Goal: Navigation & Orientation: Find specific page/section

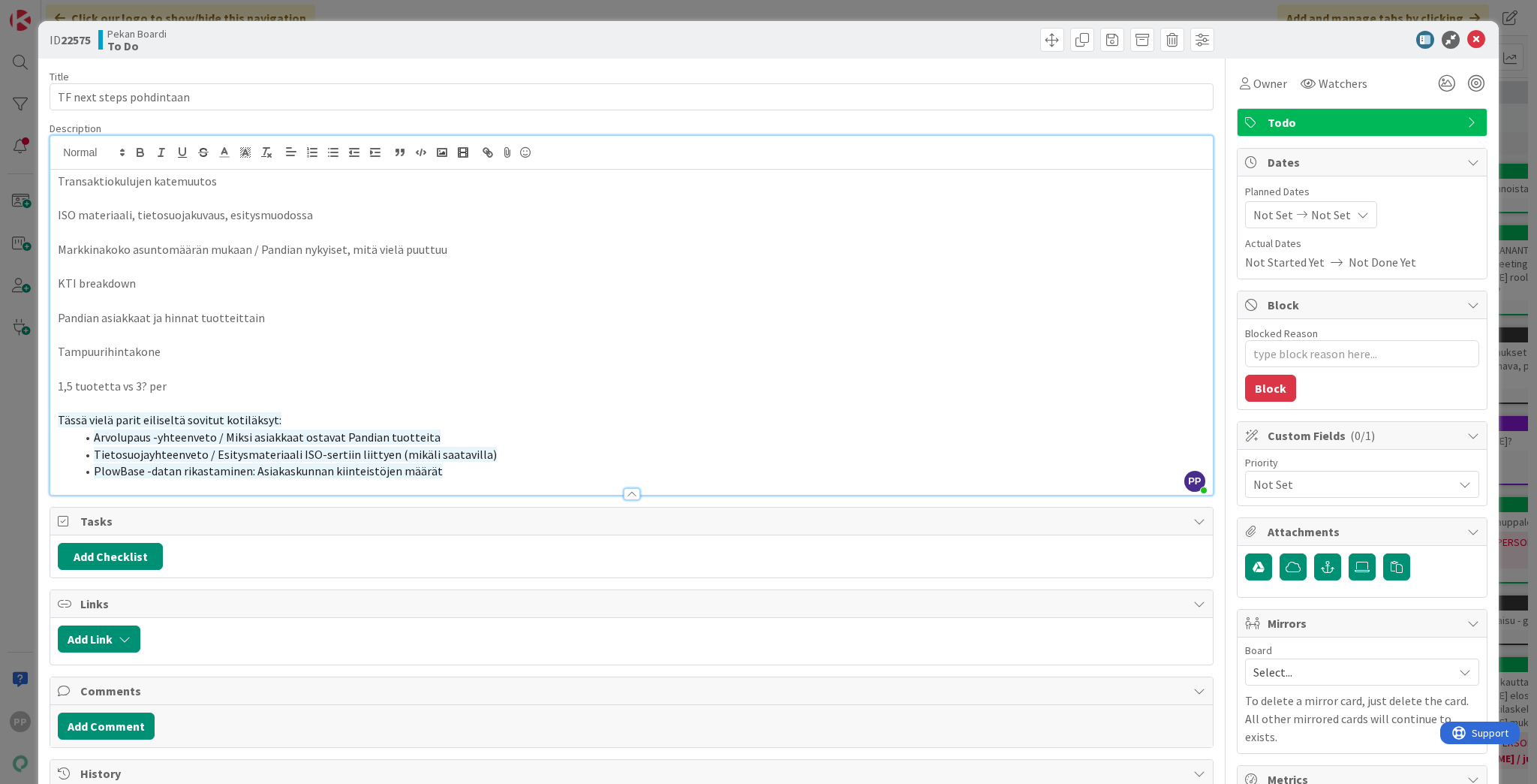
type textarea "x"
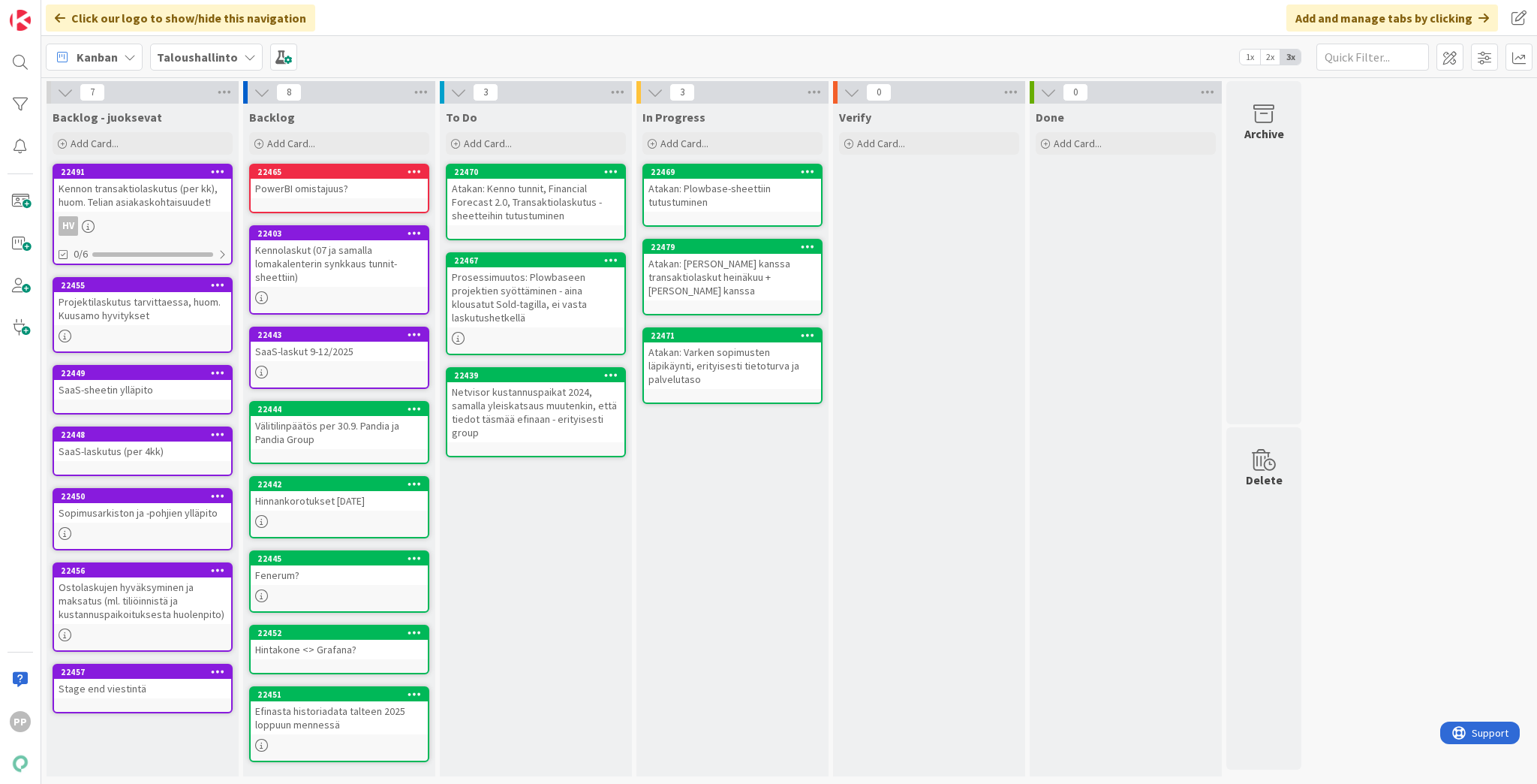
click at [298, 286] on div "Kennolaskut (07 ja samalla lomakalenterin synkkaus tunnit-sheettiin)" at bounding box center [339, 263] width 177 height 47
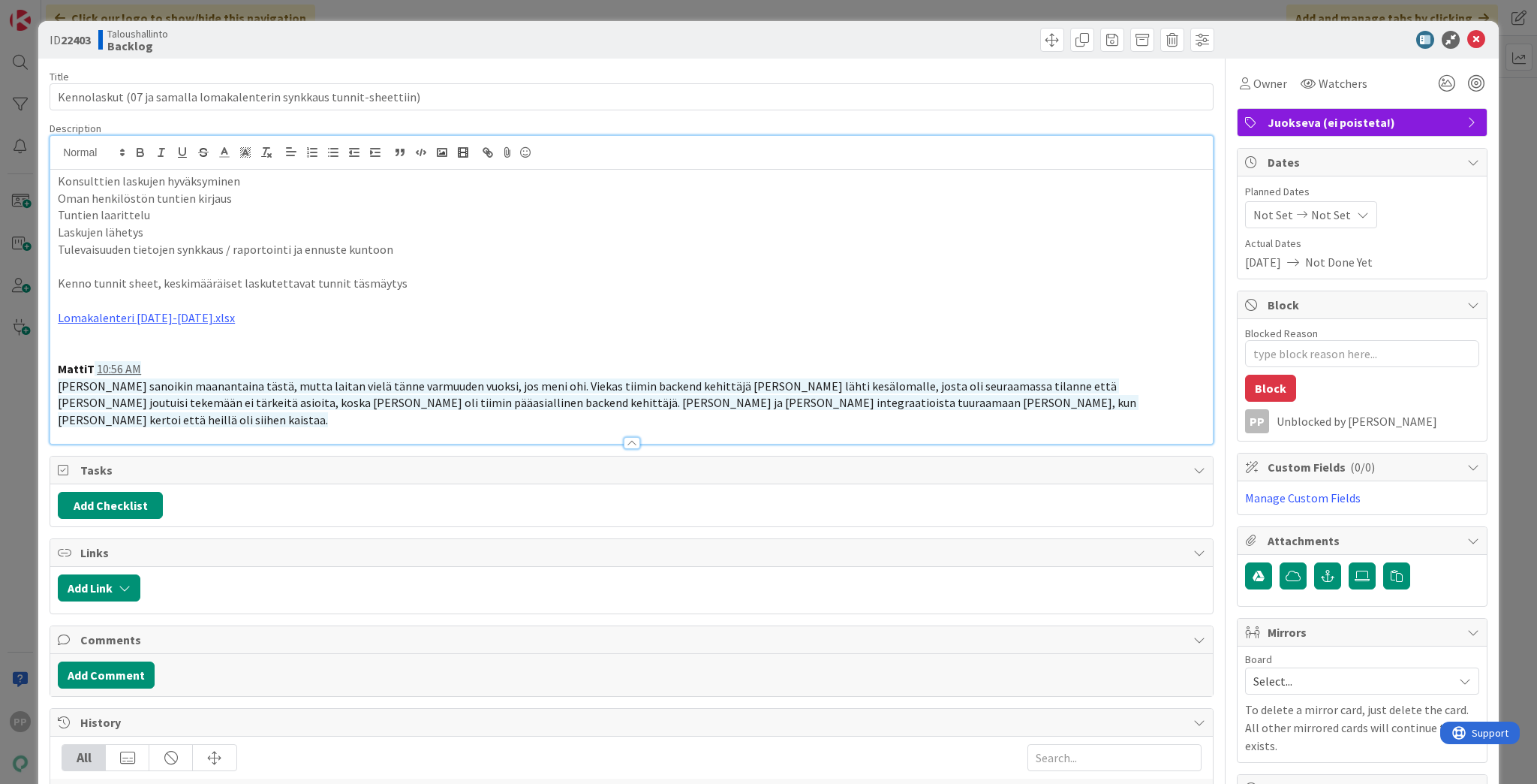
click at [251, 165] on div "Konsulttien laskujen hyväksyminen Oman henkilöstön tuntien kirjaus Tuntien laar…" at bounding box center [632, 290] width 1163 height 308
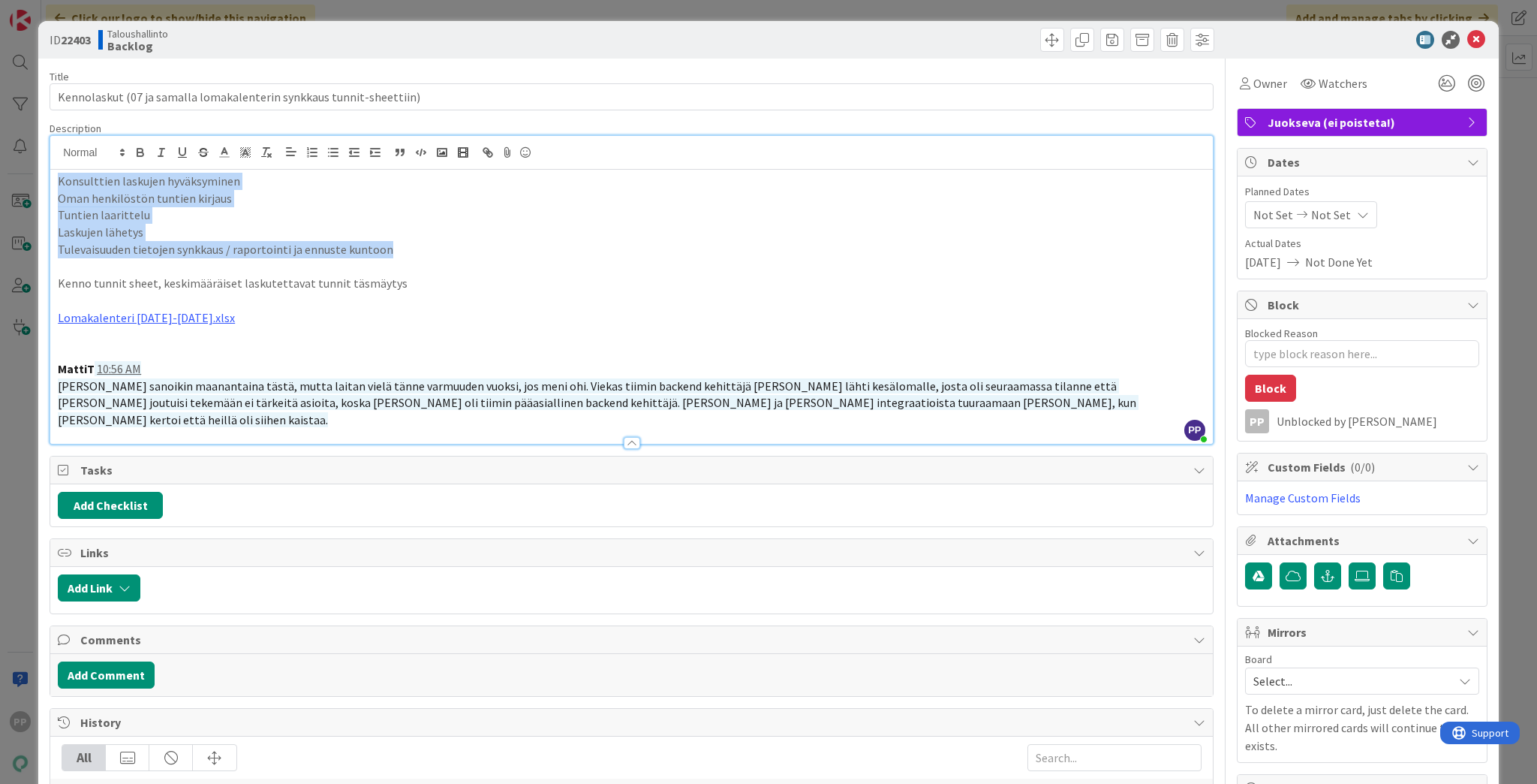
drag, startPoint x: 394, startPoint y: 251, endPoint x: 4, endPoint y: 94, distance: 420.4
click at [0, 111] on html "PP Click our logo to show/hide this navigation Add and manage tabs by clicking …" at bounding box center [768, 392] width 1537 height 784
click at [236, 251] on p "Tulevaisuuden tietojen synkkaus / raportointi ja ennuste kuntoon" at bounding box center [631, 250] width 1147 height 17
drag, startPoint x: 420, startPoint y: 253, endPoint x: 50, endPoint y: 253, distance: 370.0
click at [51, 253] on div "Konsulttien laskujen hyväksyminen Oman henkilöstön tuntien kirjaus Tuntien laar…" at bounding box center [632, 307] width 1163 height 274
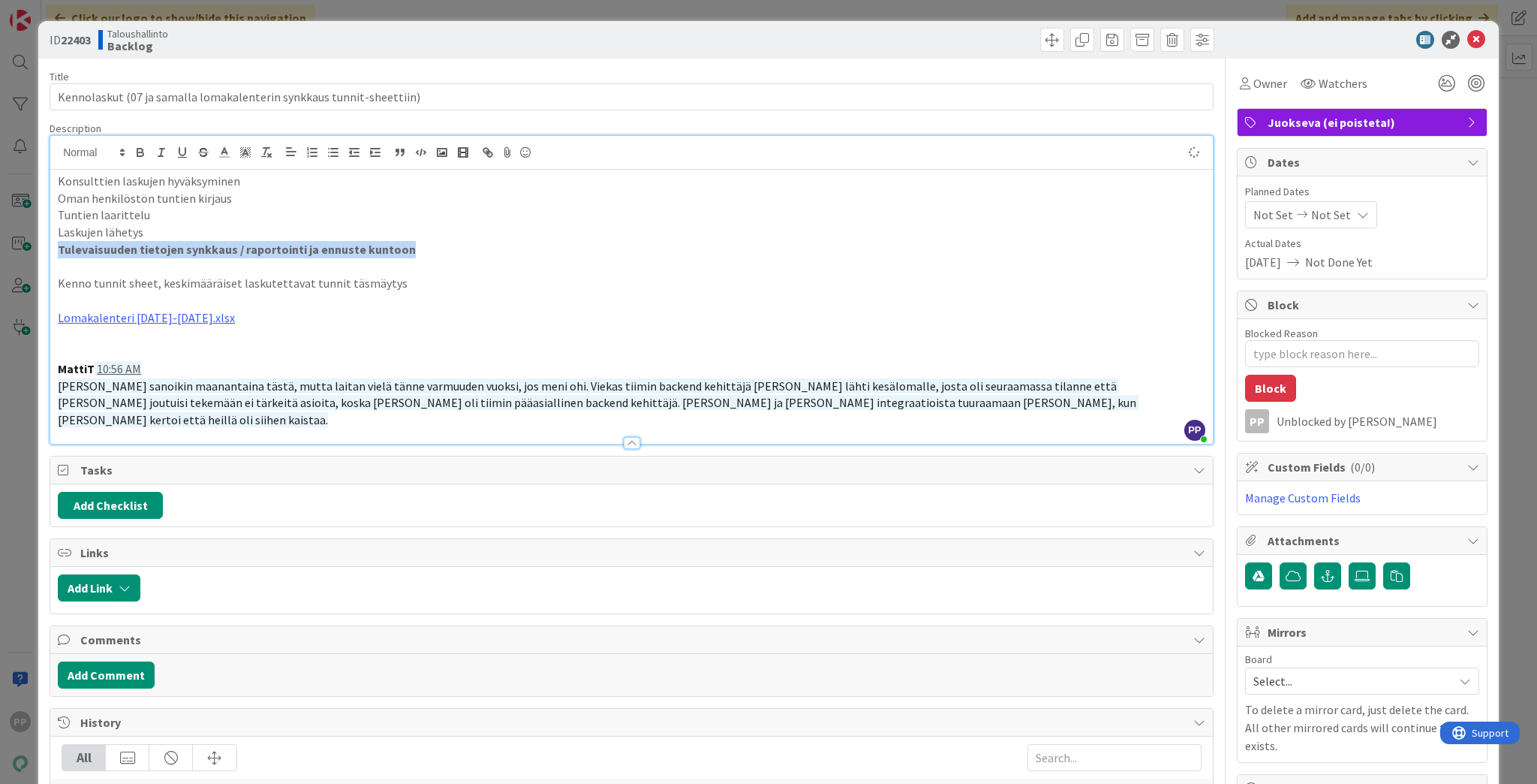
click at [134, 253] on strong "Tulevaisuuden tietojen synkkaus / raportointi ja ennuste kuntoon" at bounding box center [236, 249] width 359 height 15
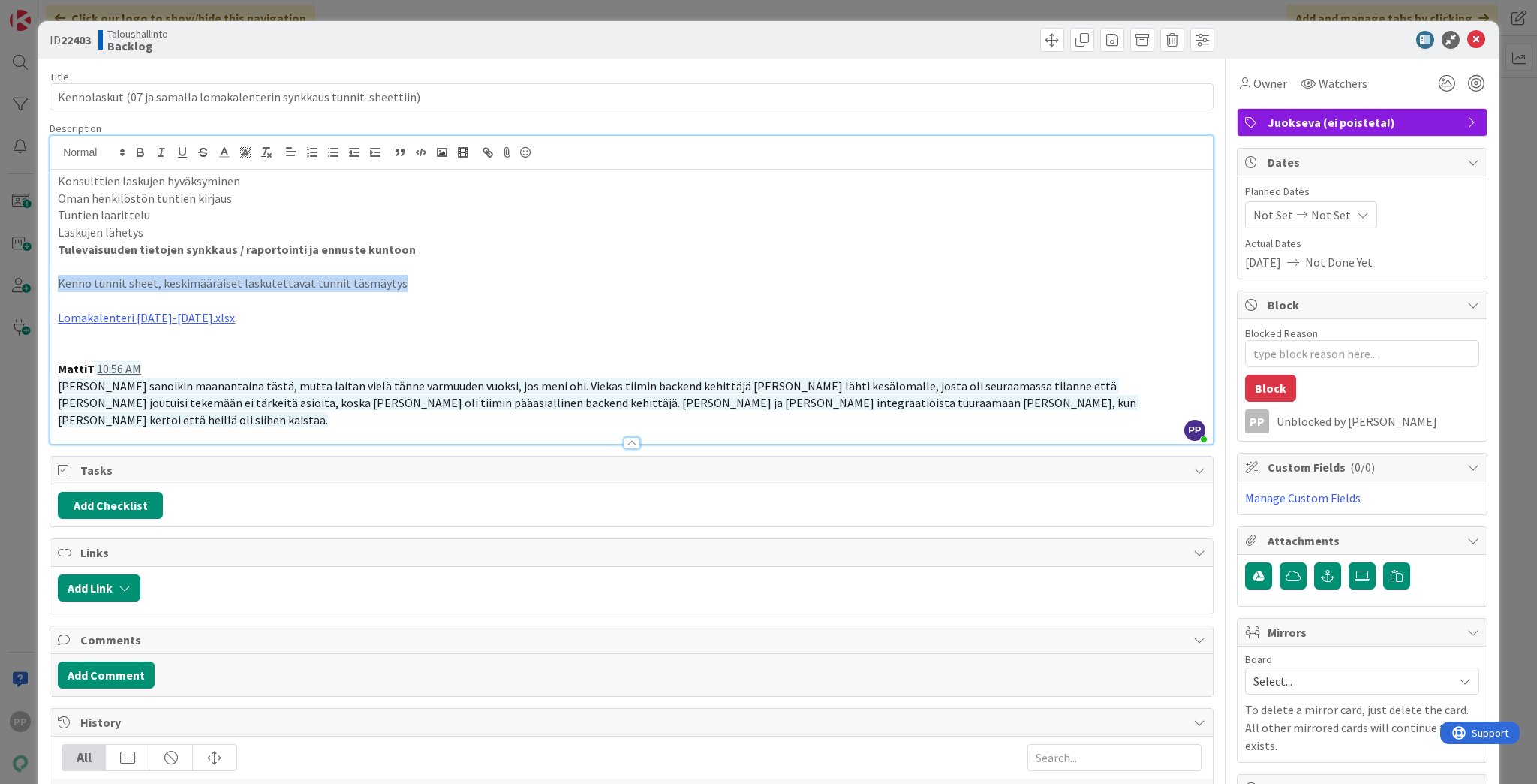
drag, startPoint x: 331, startPoint y: 273, endPoint x: 50, endPoint y: 284, distance: 281.2
click at [51, 284] on div "Konsulttien laskujen hyväksyminen Oman henkilöstön tuntien kirjaus Tuntien laar…" at bounding box center [632, 307] width 1163 height 274
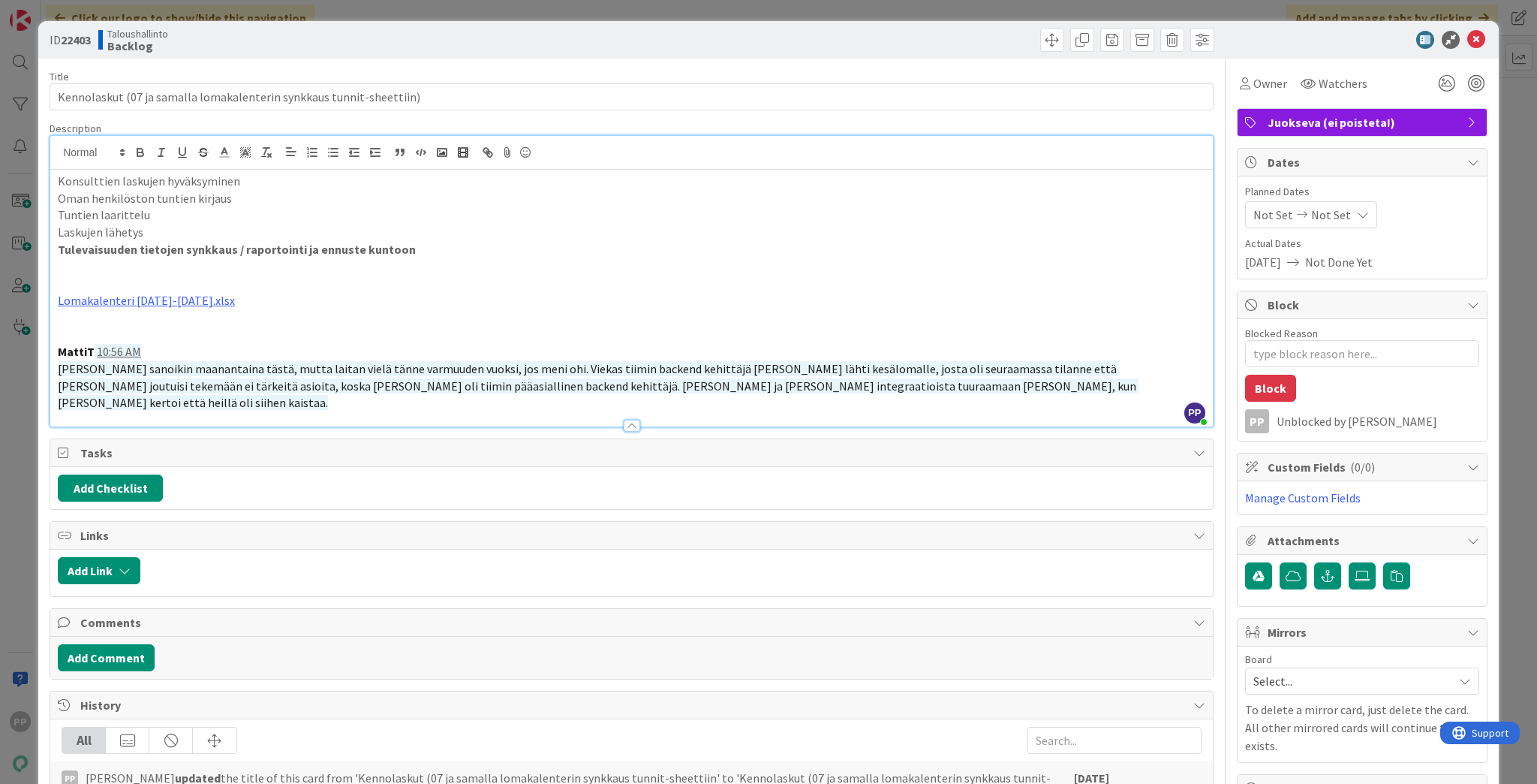
click at [57, 269] on p at bounding box center [631, 267] width 1147 height 17
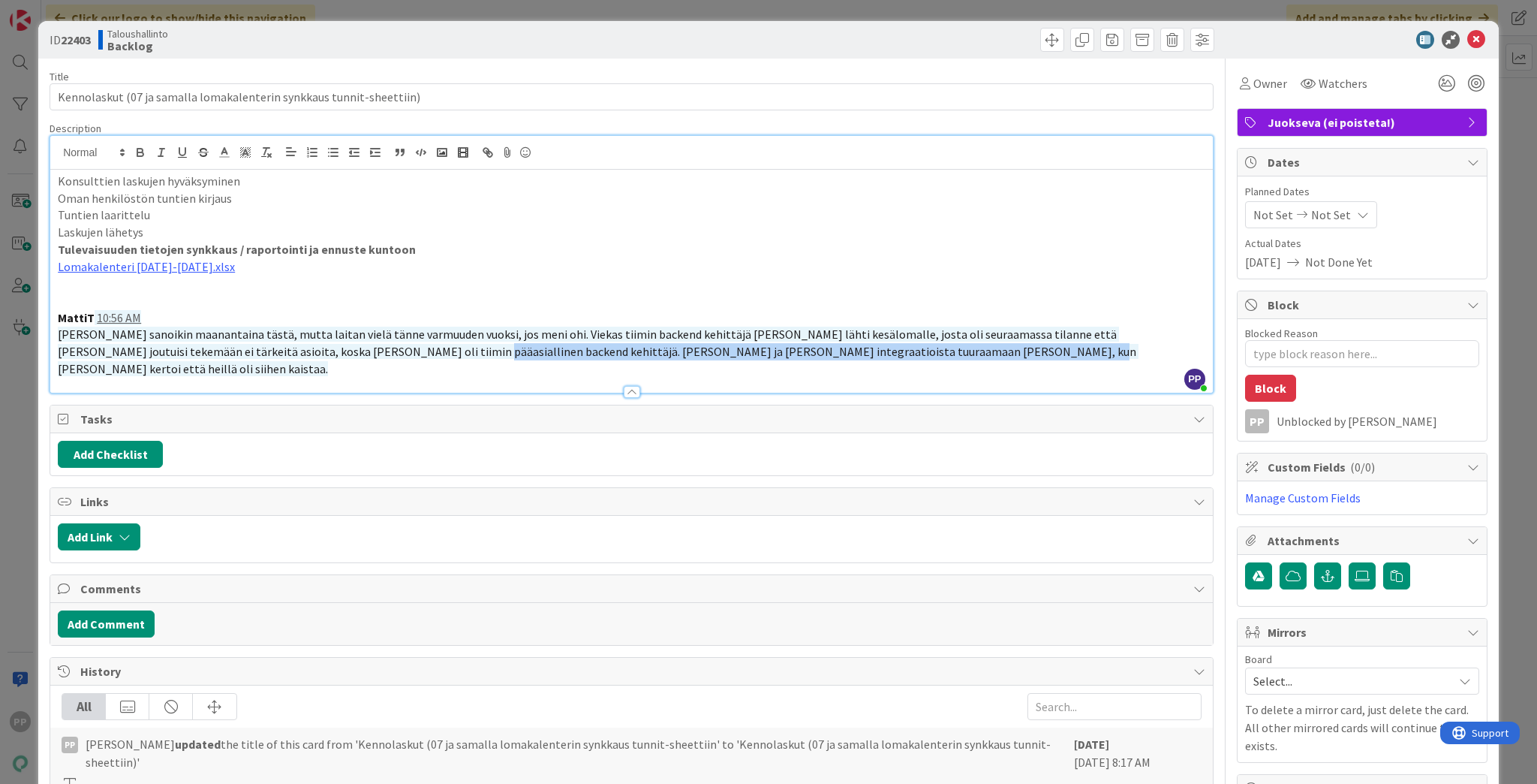
drag, startPoint x: 303, startPoint y: 349, endPoint x: 871, endPoint y: 463, distance: 579.3
click at [870, 473] on div "Title 68 / 128 Kennolaskut (07 ja samalla lomakalenterin synkkaus tunnit-sheett…" at bounding box center [632, 564] width 1164 height 1013
click at [865, 352] on p "Katja sanoikin maanantaina tästä, mutta laitan vielä tänne varmuuden vuoksi, jo…" at bounding box center [631, 351] width 1147 height 51
drag, startPoint x: 870, startPoint y: 352, endPoint x: 292, endPoint y: 358, distance: 578.0
click at [292, 358] on div "Description PP Pekka Paaskunta just joined Konsulttien laskujen hyväksyminen Om…" at bounding box center [632, 257] width 1164 height 272
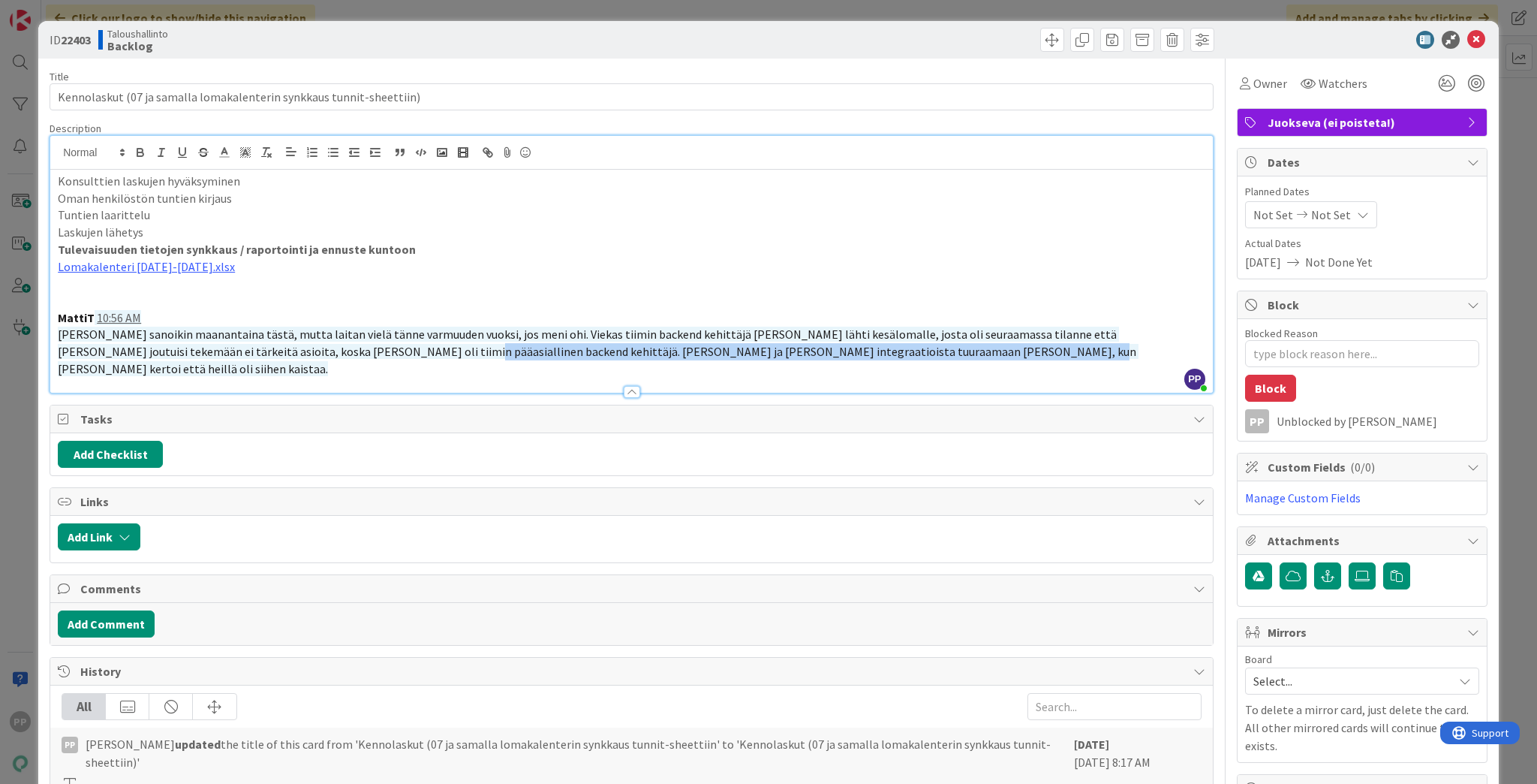
click at [325, 344] on span "Katja sanoikin maanantaina tästä, mutta laitan vielä tänne varmuuden vuoksi, jo…" at bounding box center [598, 351] width 1081 height 49
drag, startPoint x: 331, startPoint y: 345, endPoint x: 437, endPoint y: 355, distance: 106.5
click at [437, 355] on span "Katja sanoikin maanantaina tästä, mutta laitan vielä tänne varmuuden vuoksi, jo…" at bounding box center [598, 351] width 1081 height 49
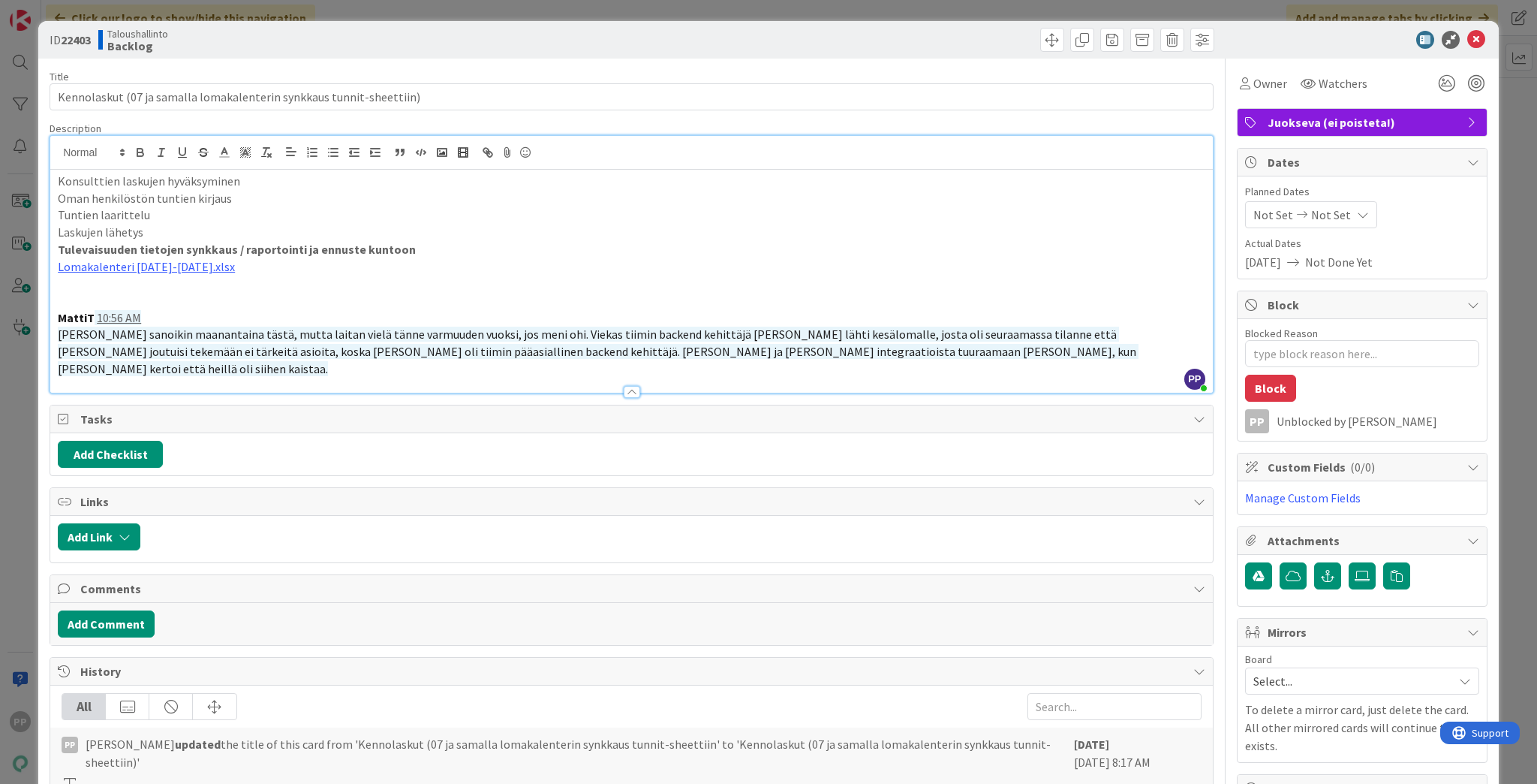
click at [441, 292] on p at bounding box center [631, 301] width 1147 height 17
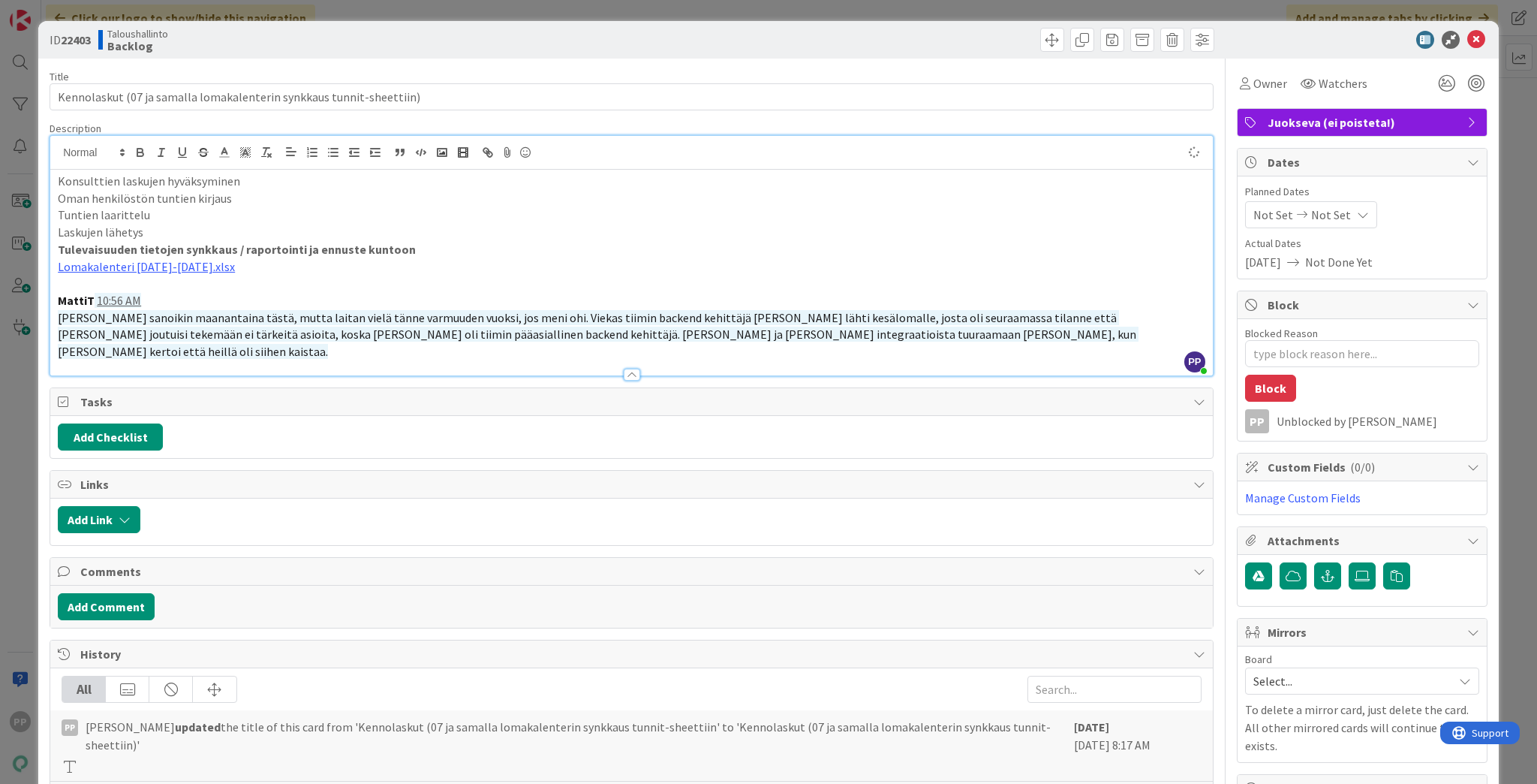
type textarea "x"
click at [364, 246] on strong "Tulevaisuuden tietojen synkkaus / raportointi ja ennuste kuntoon" at bounding box center [236, 249] width 359 height 15
click at [368, 244] on strong "Tulevaisuuden tietojen synkkaus / raportointi ja ennuste kuntoon" at bounding box center [236, 249] width 359 height 15
click at [392, 246] on strong "Tulevaisuuden tietojen synkkaus / raportointi ja ennuste kuntoon" at bounding box center [236, 249] width 359 height 15
click at [433, 233] on p "Laskujen lähetys" at bounding box center [631, 232] width 1147 height 17
